Goal: Task Accomplishment & Management: Manage account settings

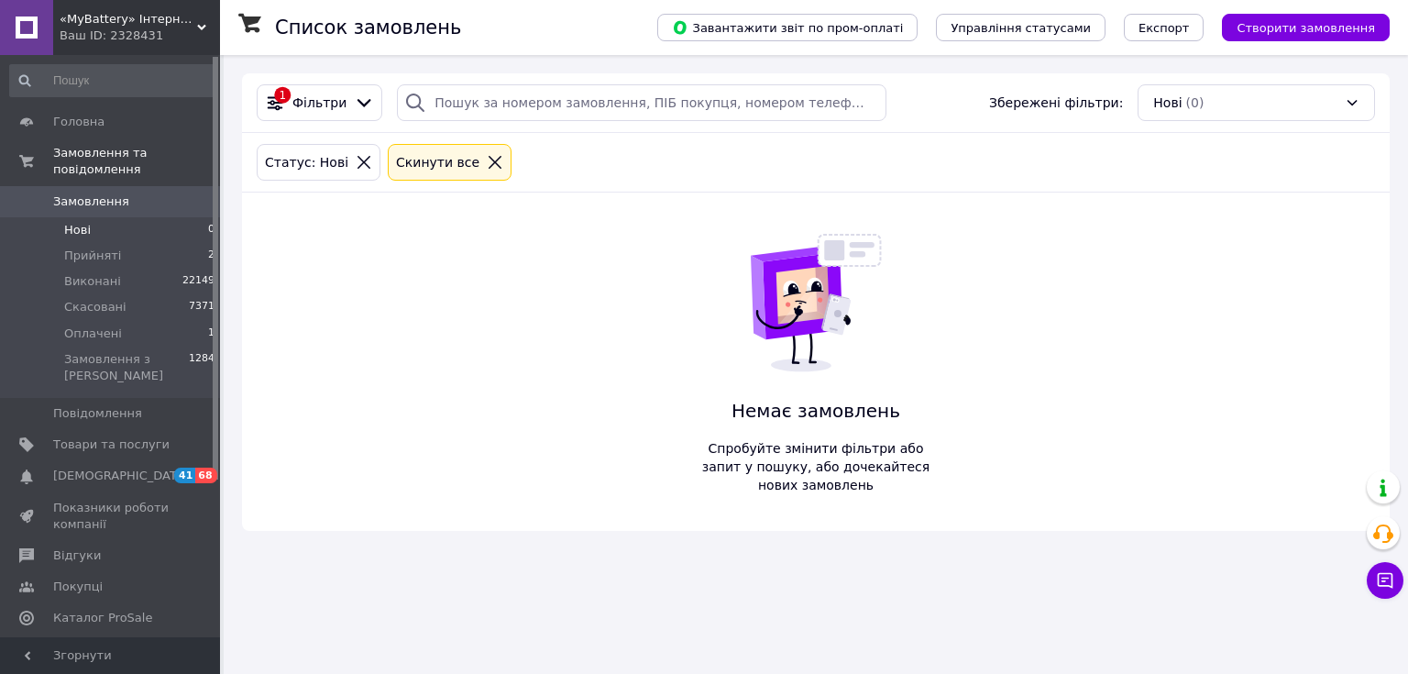
click at [90, 217] on li "Нові 0" at bounding box center [113, 230] width 226 height 26
click at [89, 217] on li "Нові 0" at bounding box center [113, 230] width 226 height 26
click at [487, 154] on icon at bounding box center [495, 162] width 17 height 17
click at [463, 154] on div "1 Фільтри Збережені фільтри: Нові (0) Статус: Нові Cкинути все Немає замовлень …" at bounding box center [816, 301] width 1148 height 457
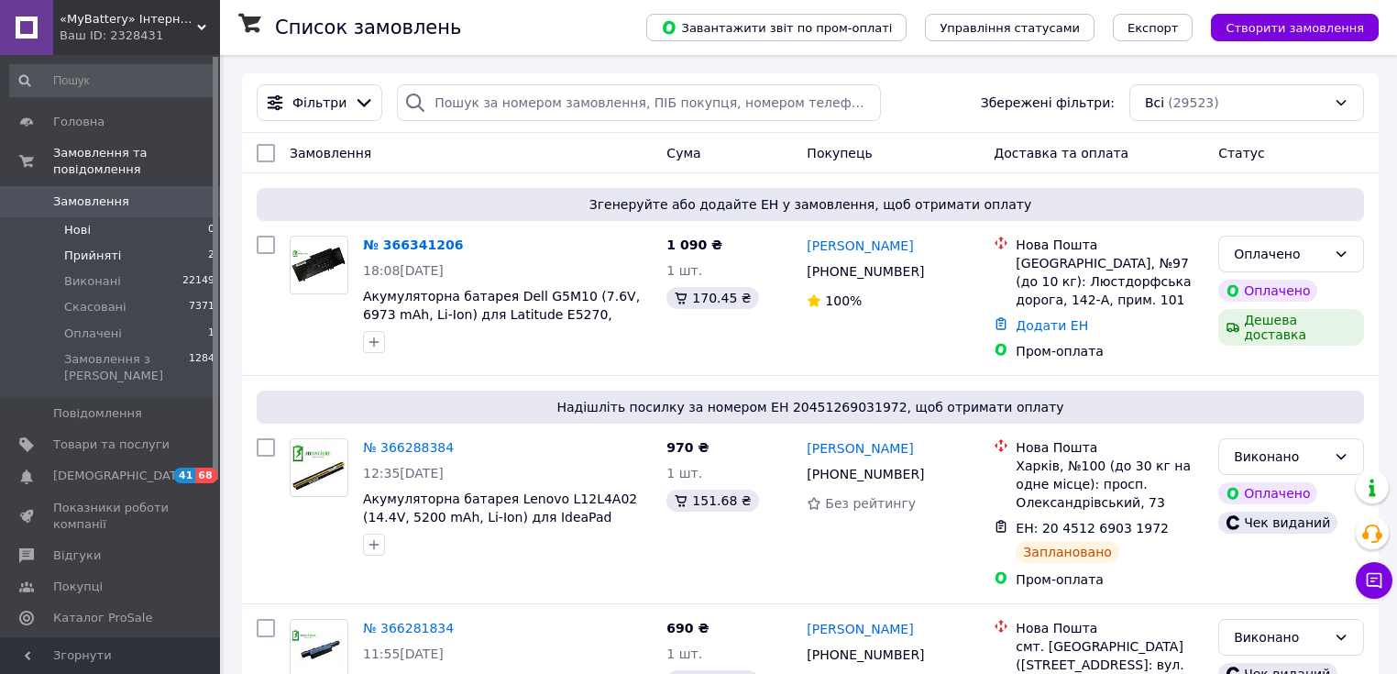
click at [95, 248] on span "Прийняті" at bounding box center [92, 256] width 57 height 17
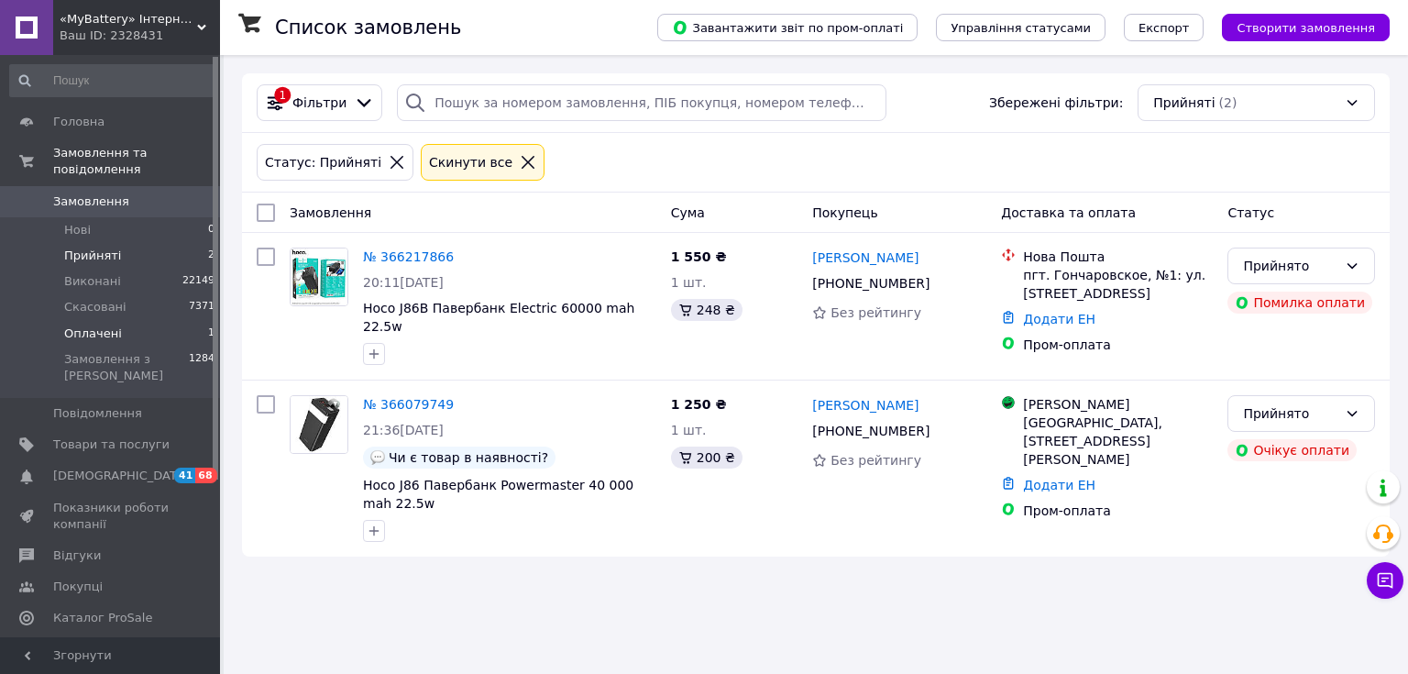
click at [93, 325] on span "Оплачені" at bounding box center [93, 333] width 58 height 17
